Goal: Go to known website: Go to known website

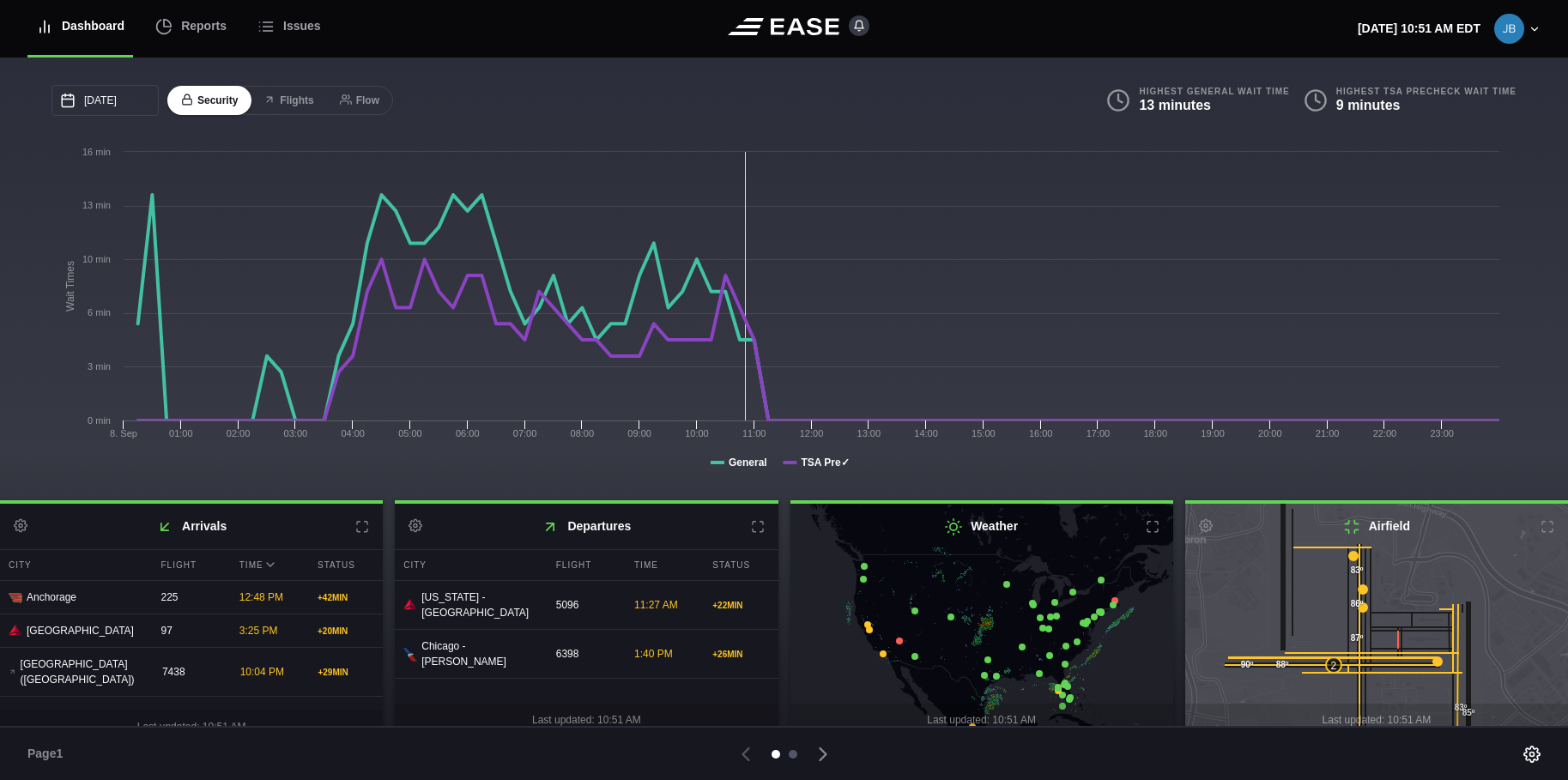
click at [792, 752] on div at bounding box center [793, 755] width 9 height 9
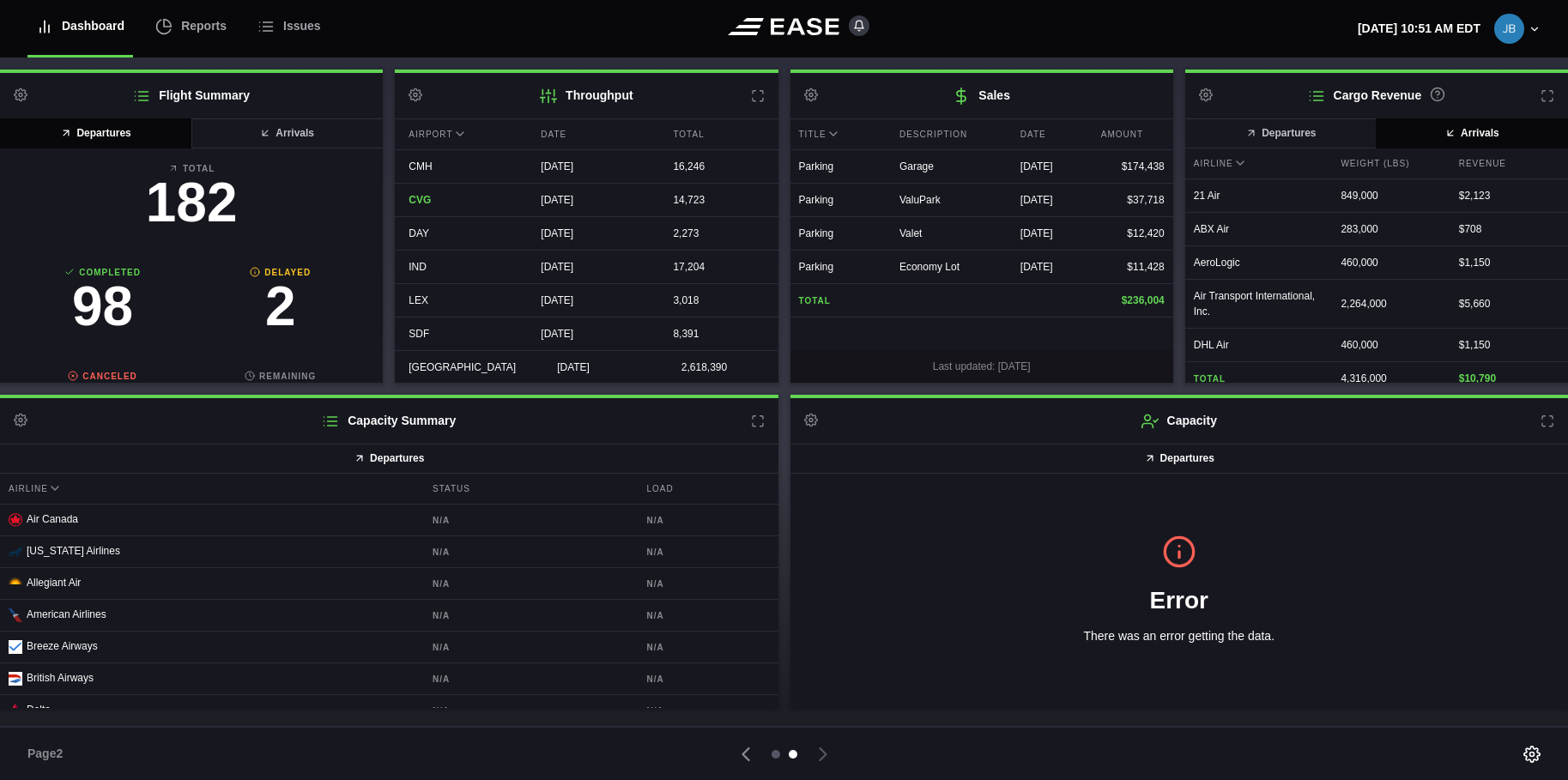
click at [774, 751] on div at bounding box center [776, 755] width 9 height 9
